Goal: Entertainment & Leisure: Consume media (video, audio)

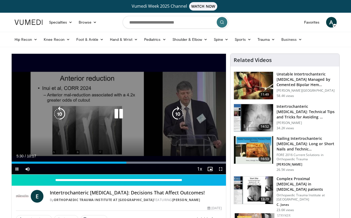
click at [62, 113] on icon "Video Player" at bounding box center [59, 114] width 15 height 15
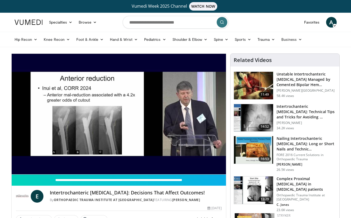
click at [62, 113] on div "30 seconds Tap to unmute" at bounding box center [119, 114] width 215 height 121
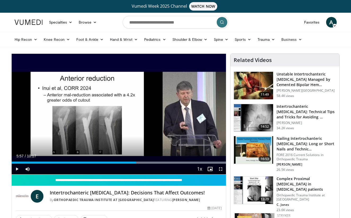
click at [62, 113] on div "30 seconds Tap to unmute" at bounding box center [119, 114] width 215 height 121
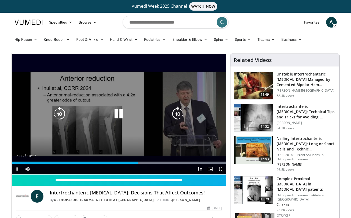
click at [61, 114] on icon "Video Player" at bounding box center [59, 114] width 15 height 15
click at [59, 111] on icon "Video Player" at bounding box center [59, 114] width 15 height 15
click at [78, 107] on div "20 seconds Tap to unmute" at bounding box center [119, 114] width 215 height 121
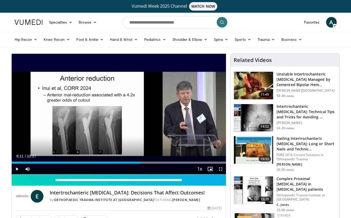
click at [18, 168] on span "Video Player" at bounding box center [17, 169] width 11 height 11
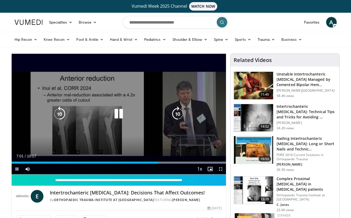
click at [121, 112] on icon "Video Player" at bounding box center [118, 114] width 15 height 15
click at [61, 115] on icon "Video Player" at bounding box center [59, 114] width 15 height 15
click at [61, 117] on icon "Video Player" at bounding box center [59, 114] width 15 height 15
click at [118, 117] on icon "Video Player" at bounding box center [118, 114] width 15 height 15
click at [122, 114] on icon "Video Player" at bounding box center [118, 114] width 15 height 15
